Goal: Find specific page/section: Find specific page/section

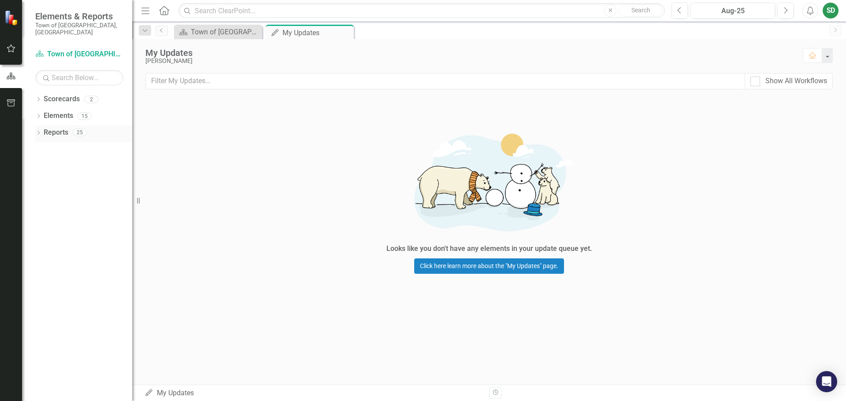
click at [37, 131] on icon "Dropdown" at bounding box center [38, 133] width 6 height 5
click at [40, 180] on icon "Dropdown" at bounding box center [42, 182] width 6 height 5
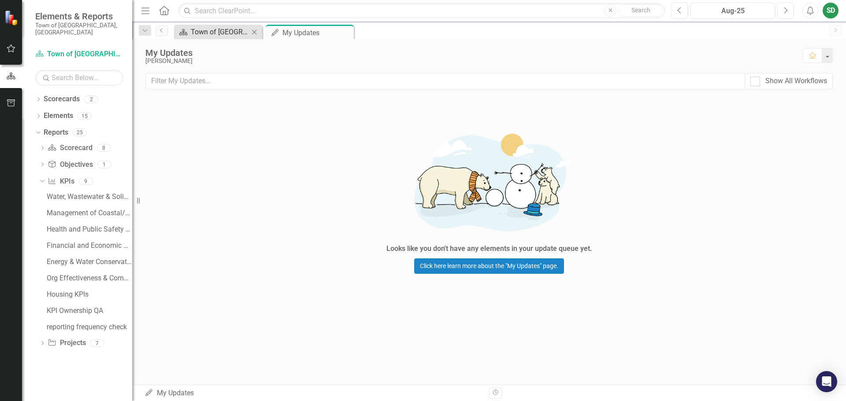
click at [219, 31] on div "Town of [GEOGRAPHIC_DATA] Page" at bounding box center [220, 31] width 58 height 11
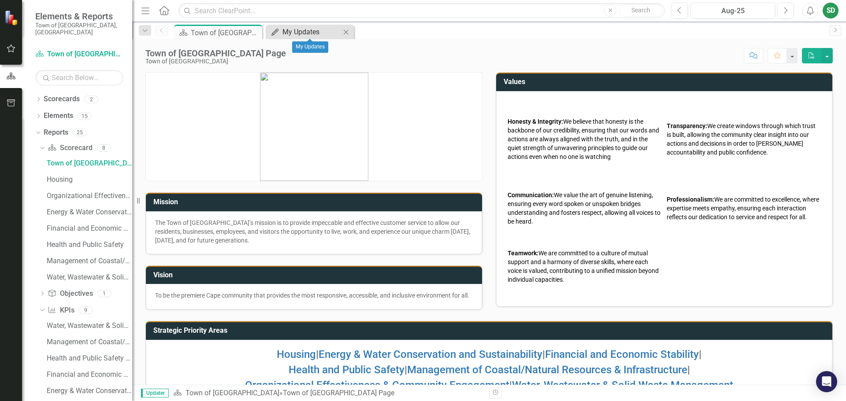
click at [298, 32] on div "My Updates" at bounding box center [311, 31] width 58 height 11
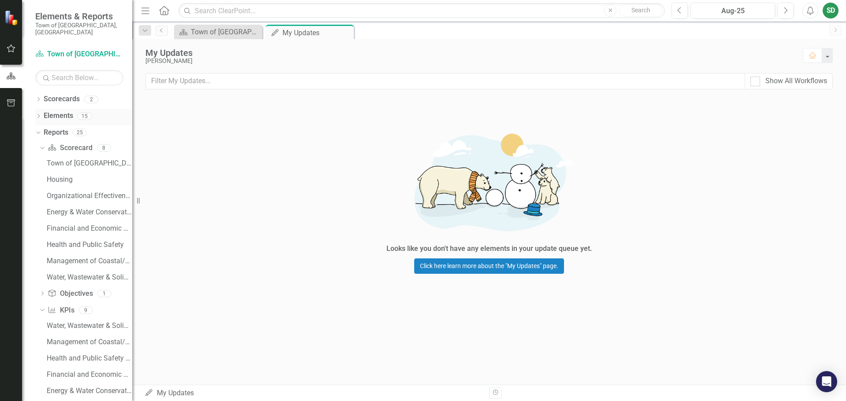
click at [38, 115] on icon "Dropdown" at bounding box center [38, 117] width 6 height 5
click at [64, 144] on link "KPI KPIs" at bounding box center [61, 149] width 26 height 10
click at [65, 145] on link "KPI KPIs" at bounding box center [61, 149] width 26 height 10
click at [41, 148] on icon "Dropdown" at bounding box center [43, 150] width 6 height 5
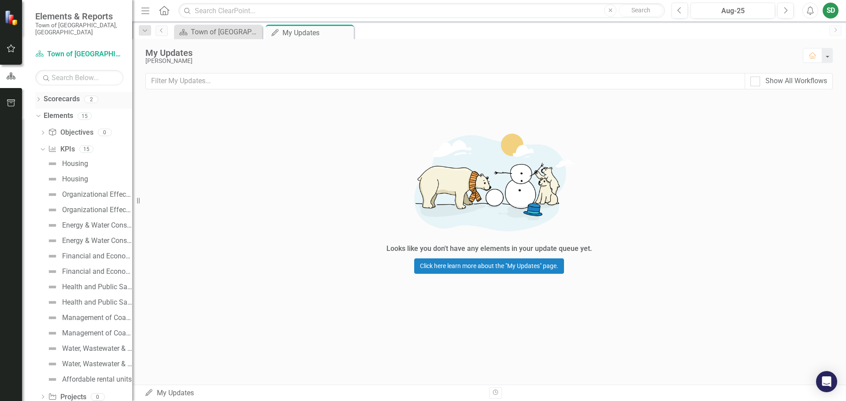
click at [40, 98] on icon "Dropdown" at bounding box center [38, 100] width 6 height 5
click at [59, 111] on link "Town of [GEOGRAPHIC_DATA]" at bounding box center [90, 116] width 84 height 10
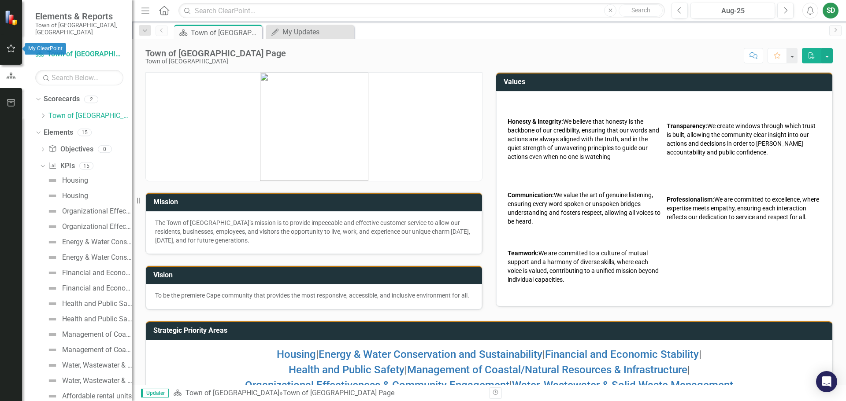
click at [10, 45] on icon "button" at bounding box center [11, 48] width 9 height 7
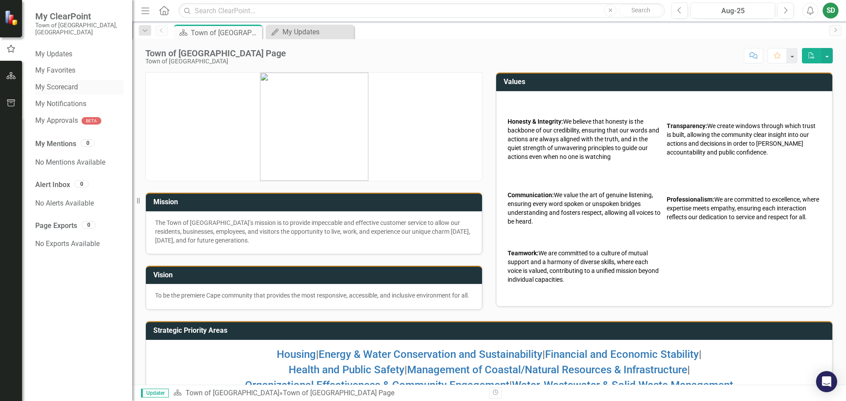
click at [59, 82] on link "My Scorecard" at bounding box center [79, 87] width 88 height 10
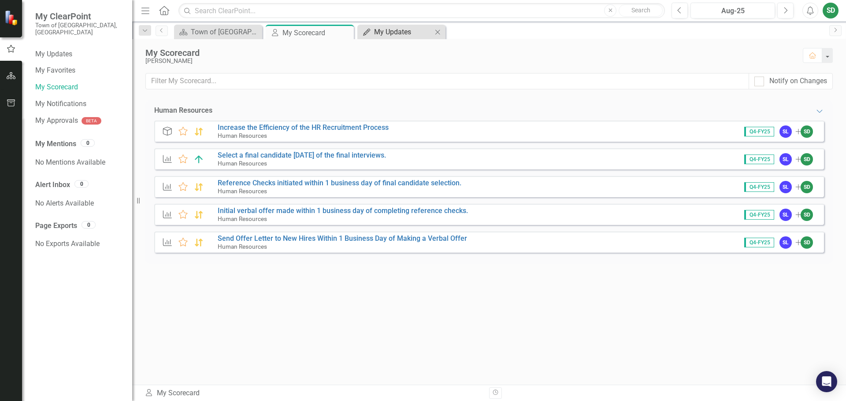
click at [425, 34] on div "My Updates" at bounding box center [403, 31] width 58 height 11
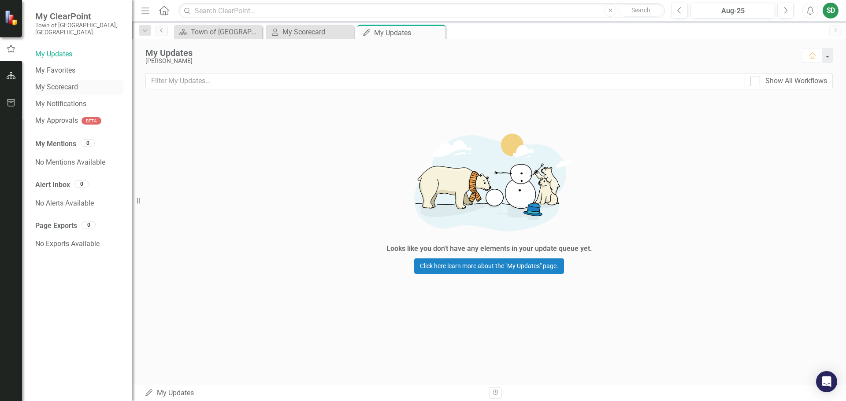
click at [69, 83] on link "My Scorecard" at bounding box center [79, 87] width 88 height 10
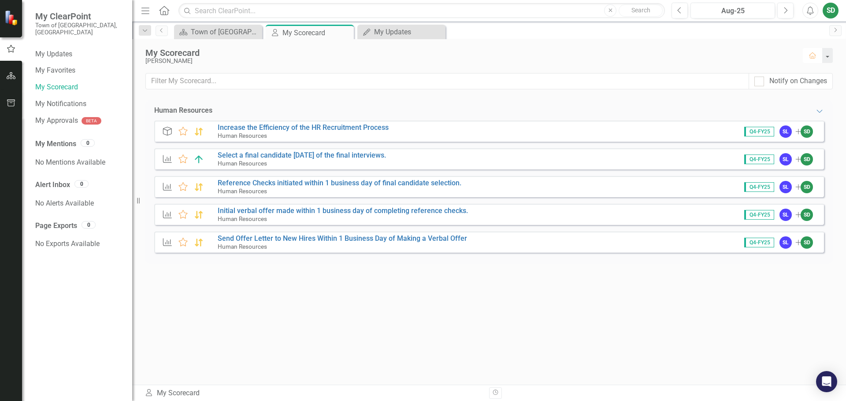
click at [809, 54] on icon "Home" at bounding box center [812, 55] width 8 height 6
click at [67, 49] on link "My Updates" at bounding box center [79, 54] width 88 height 10
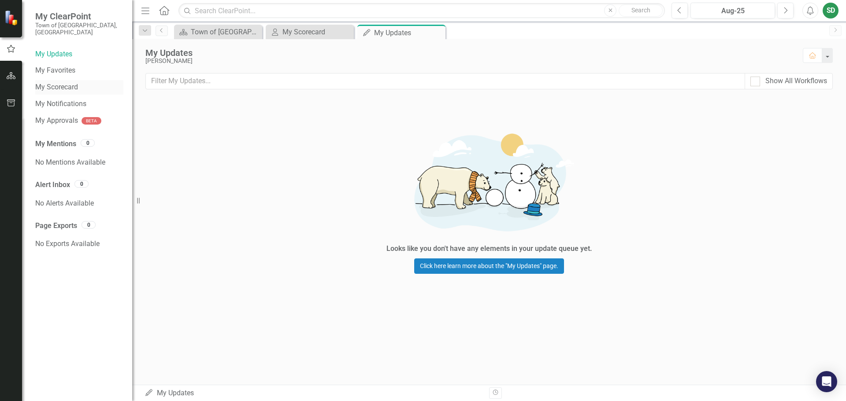
click at [63, 82] on link "My Scorecard" at bounding box center [79, 87] width 88 height 10
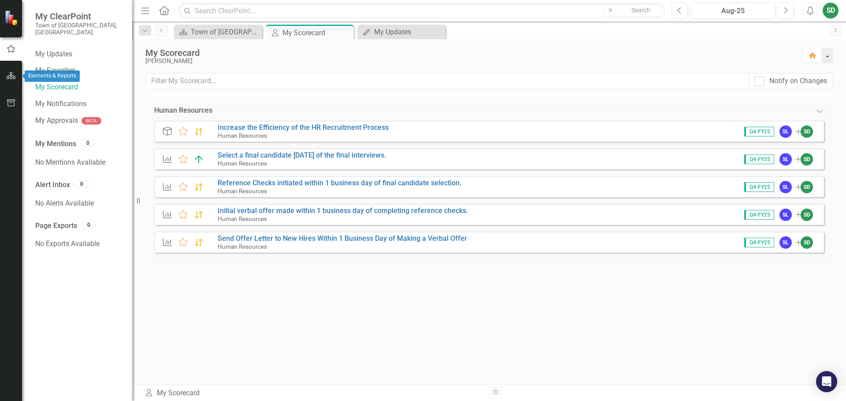
click at [14, 76] on icon "button" at bounding box center [11, 75] width 9 height 7
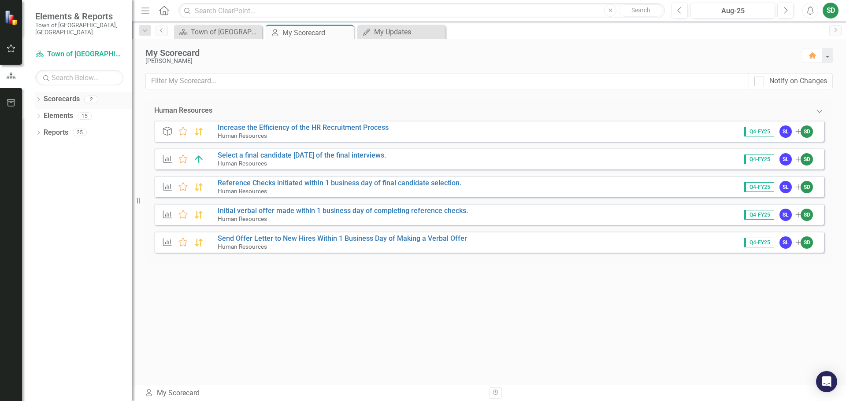
click at [40, 98] on icon "Dropdown" at bounding box center [38, 100] width 6 height 5
click at [48, 112] on div "Dropdown" at bounding box center [44, 115] width 9 height 7
click at [65, 128] on link "Human Resources" at bounding box center [94, 133] width 75 height 10
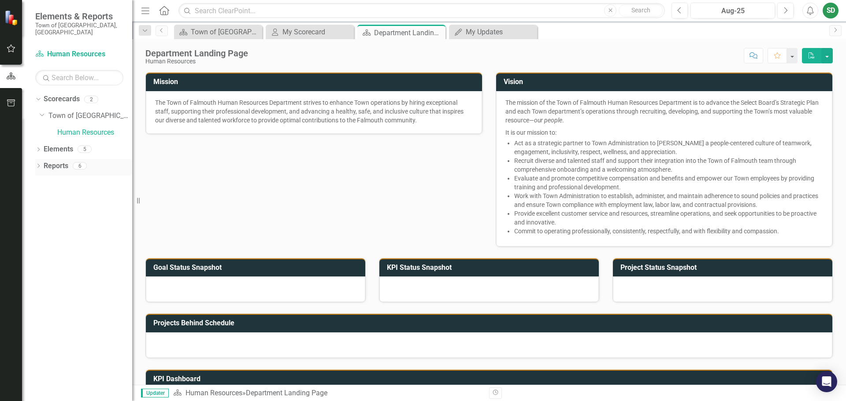
click at [38, 163] on div "Dropdown" at bounding box center [38, 166] width 6 height 7
click at [44, 144] on link "Elements" at bounding box center [59, 149] width 30 height 10
click at [37, 148] on icon "Dropdown" at bounding box center [38, 150] width 6 height 5
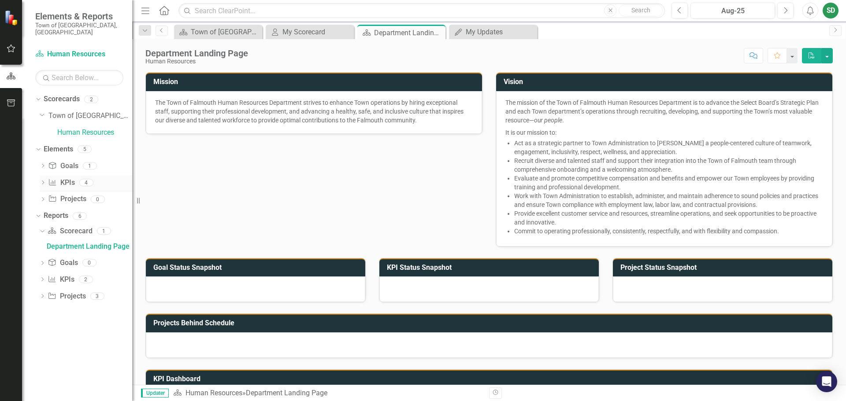
click at [41, 181] on icon "Dropdown" at bounding box center [43, 183] width 6 height 5
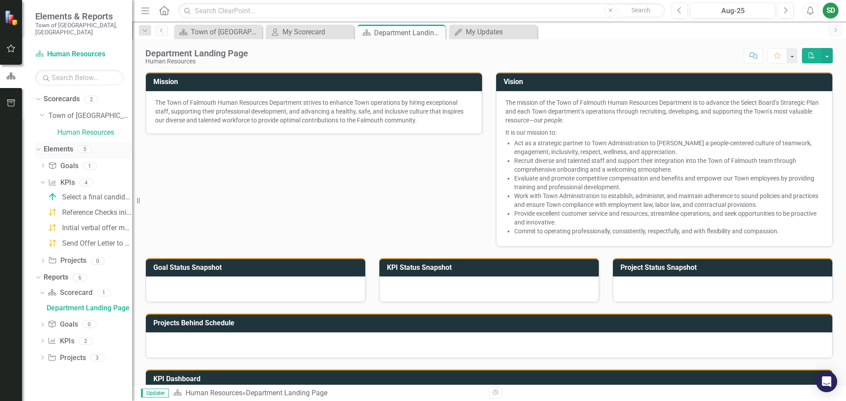
click at [59, 144] on link "Elements" at bounding box center [59, 149] width 30 height 10
click at [52, 144] on link "Elements" at bounding box center [59, 149] width 30 height 10
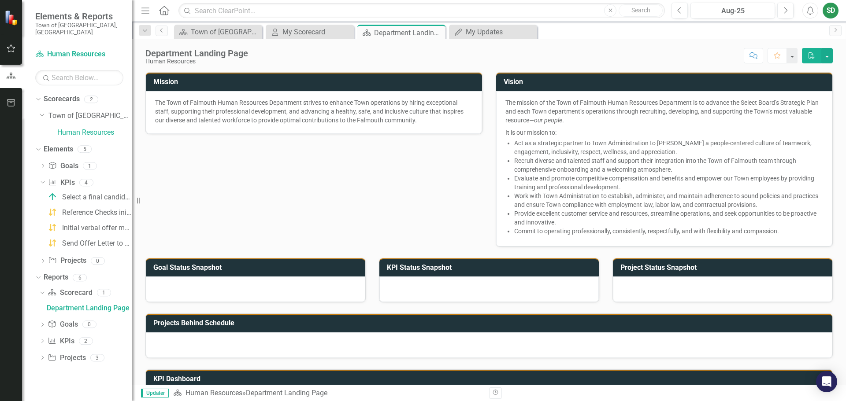
click at [38, 165] on div "Dropdown Goal Goals 1 Increase the Efficiency of the HR Recruitment Process Dro…" at bounding box center [83, 215] width 97 height 112
click at [202, 270] on h3 "Goal Status Snapshot" at bounding box center [256, 268] width 207 height 8
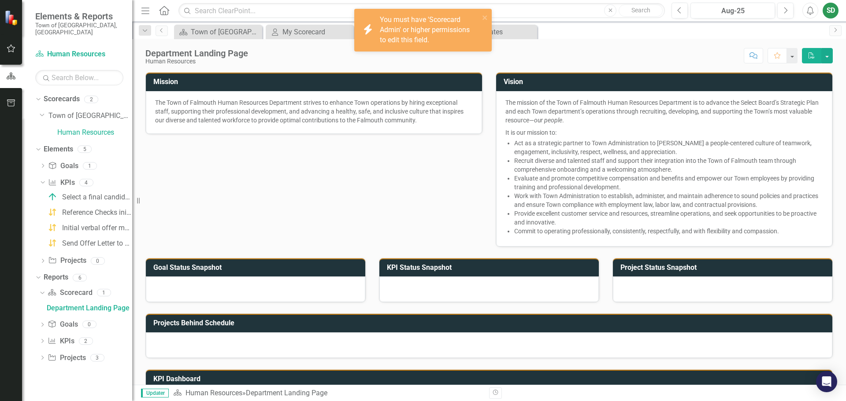
click at [243, 289] on div at bounding box center [255, 290] width 219 height 26
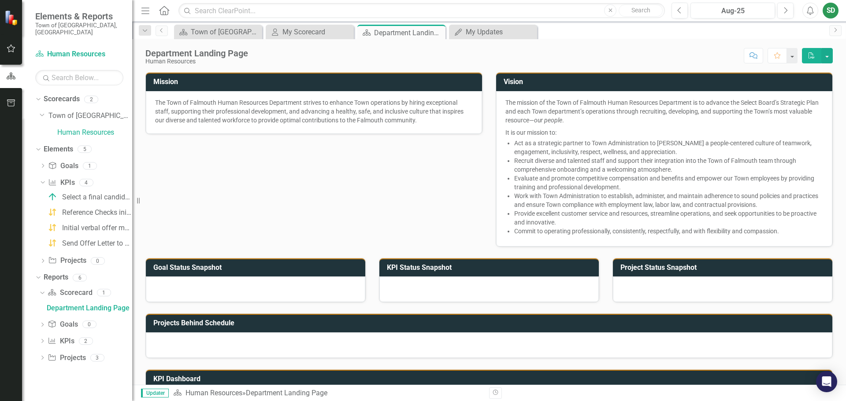
click at [834, 12] on div "SD" at bounding box center [830, 11] width 16 height 16
click at [800, 115] on link "Logout Log Out" at bounding box center [803, 111] width 70 height 16
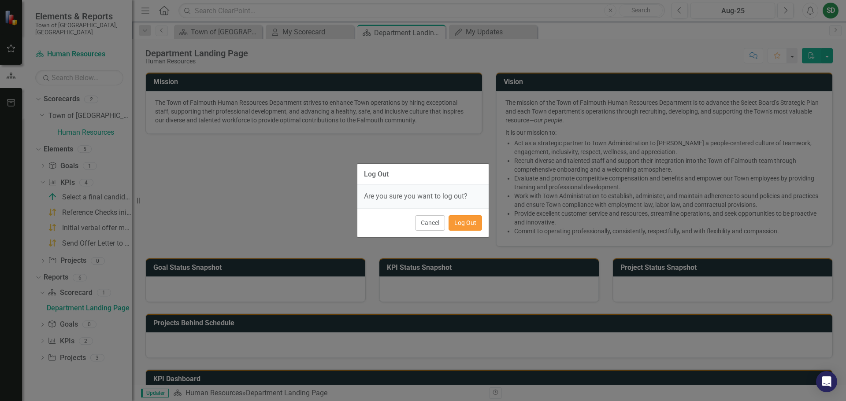
click at [462, 224] on button "Log Out" at bounding box center [464, 222] width 33 height 15
